Goal: Transaction & Acquisition: Purchase product/service

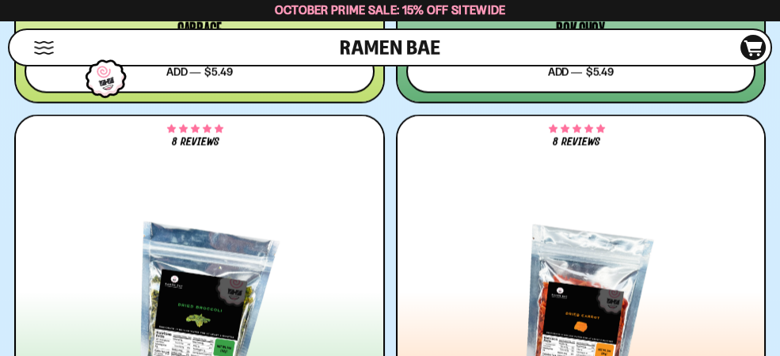
scroll to position [6045, 0]
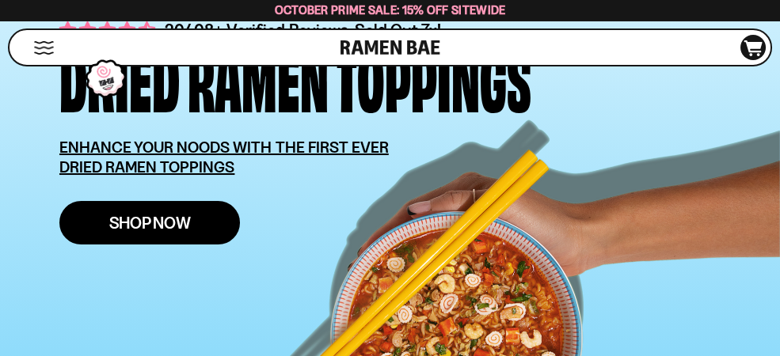
scroll to position [287, 0]
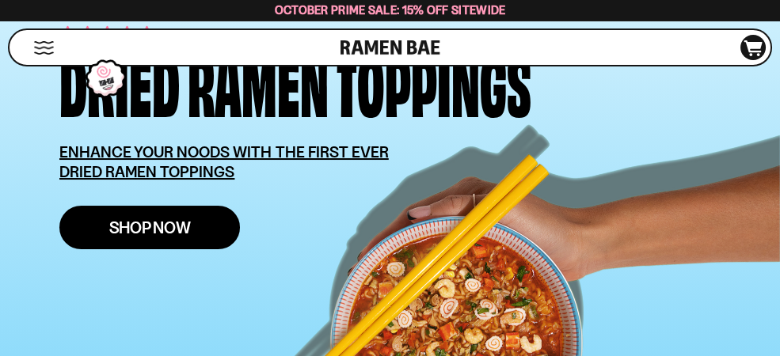
click at [141, 226] on span "Shop Now" at bounding box center [150, 227] width 82 height 17
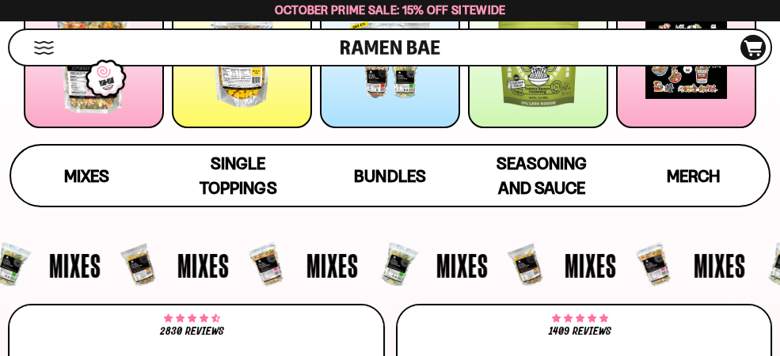
scroll to position [287, 0]
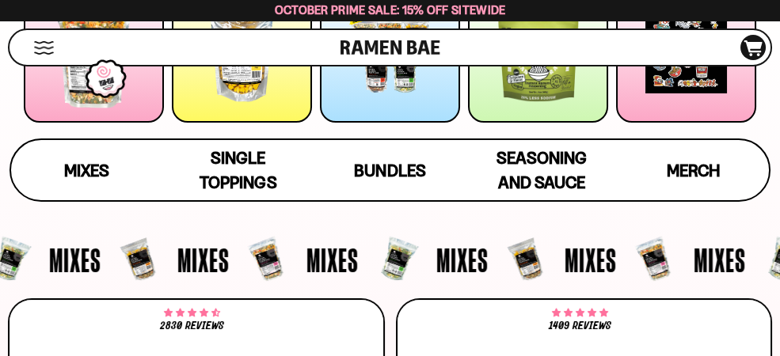
click at [393, 86] on div at bounding box center [390, 53] width 140 height 140
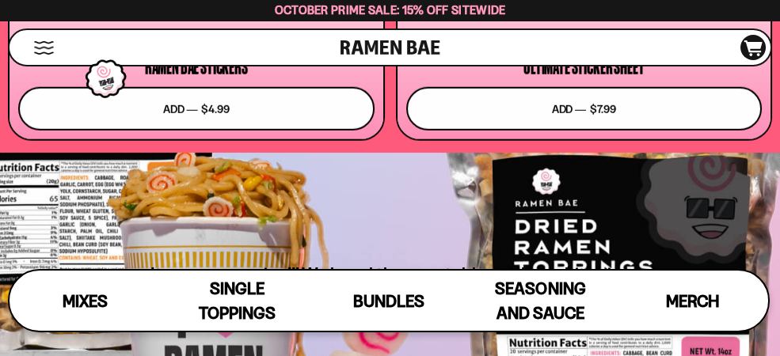
scroll to position [9069, 0]
